Goal: Navigation & Orientation: Understand site structure

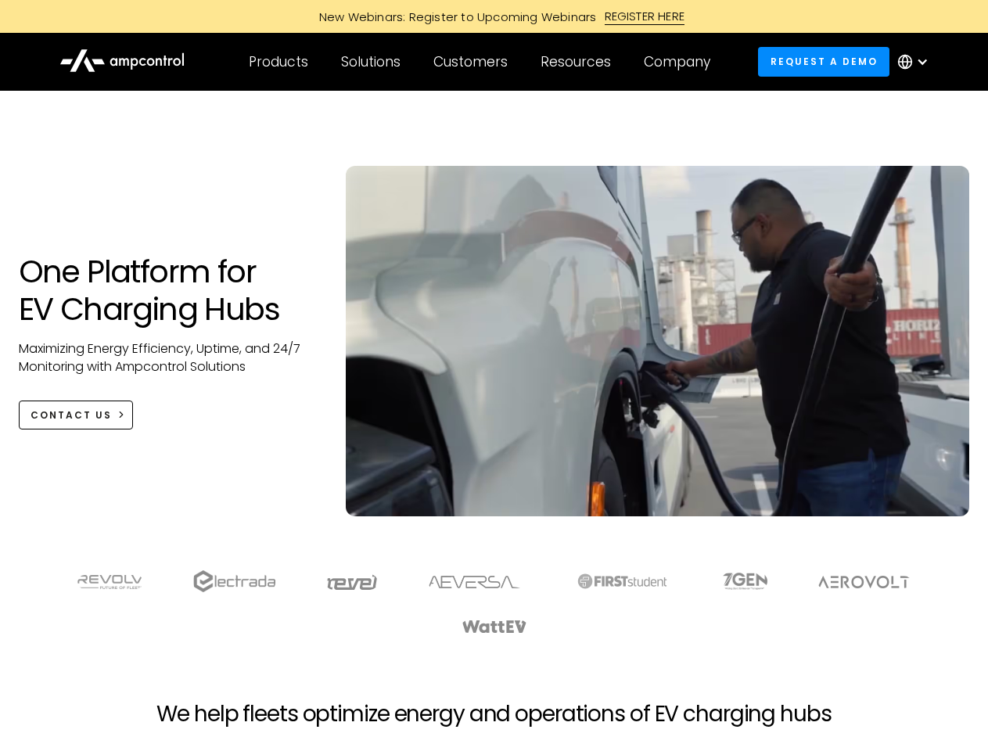
click at [481, 62] on div "Customers" at bounding box center [470, 61] width 74 height 17
click at [278, 62] on div "Products" at bounding box center [278, 61] width 59 height 17
click at [371, 62] on div "Solutions" at bounding box center [370, 61] width 59 height 17
click at [473, 62] on div "Customers" at bounding box center [470, 61] width 74 height 17
click at [579, 62] on div "Resources" at bounding box center [575, 61] width 70 height 17
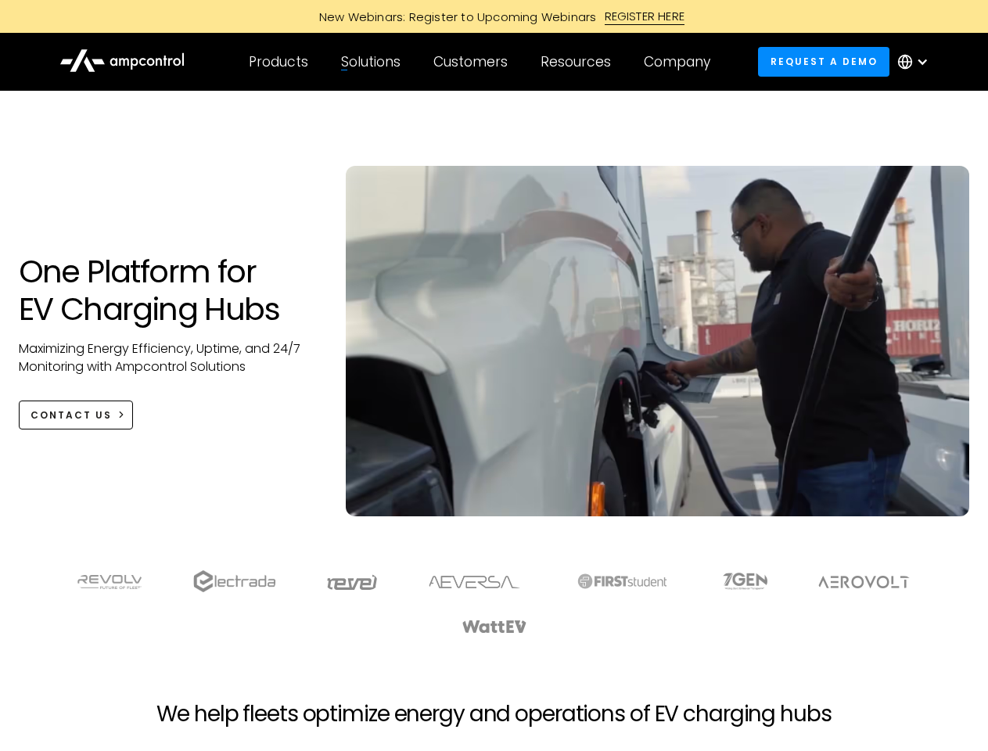
click at [682, 62] on div "Company" at bounding box center [677, 61] width 66 height 17
click at [917, 62] on div at bounding box center [922, 62] width 13 height 13
